Goal: Navigation & Orientation: Find specific page/section

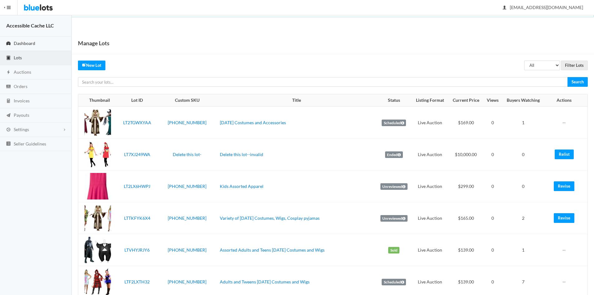
click at [21, 41] on span "Dashboard" at bounding box center [25, 43] width 22 height 5
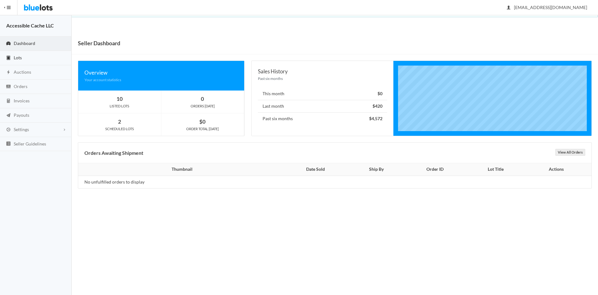
click at [17, 58] on span "Lots" at bounding box center [18, 57] width 8 height 5
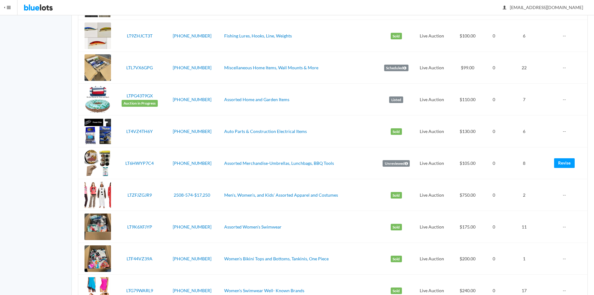
scroll to position [504, 0]
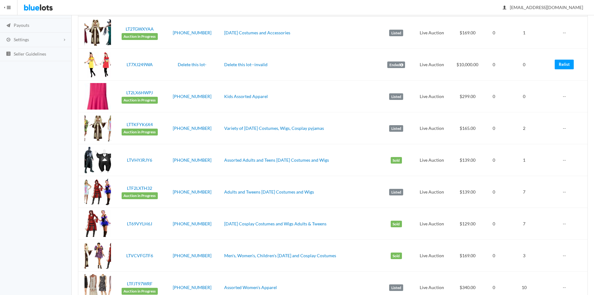
scroll to position [0, 0]
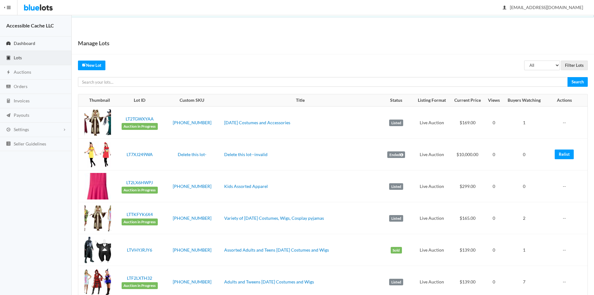
click at [26, 41] on span "Dashboard" at bounding box center [25, 43] width 22 height 5
